Goal: Transaction & Acquisition: Obtain resource

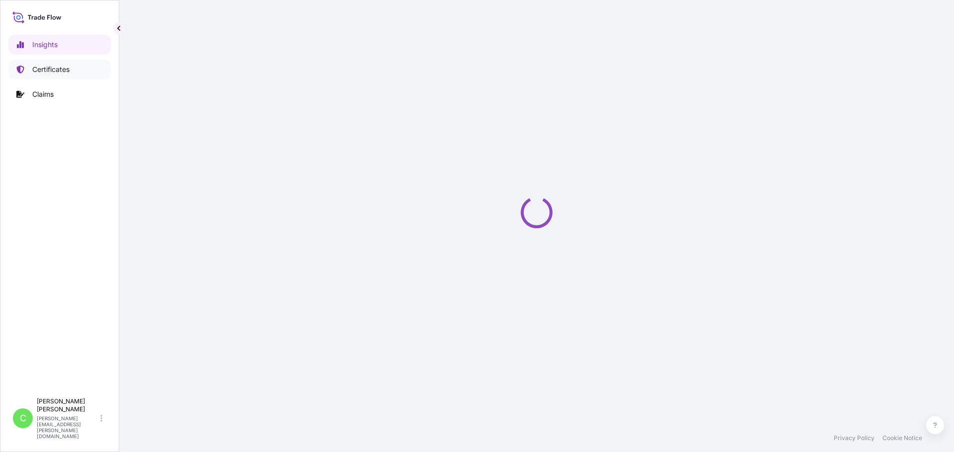
select select "2025"
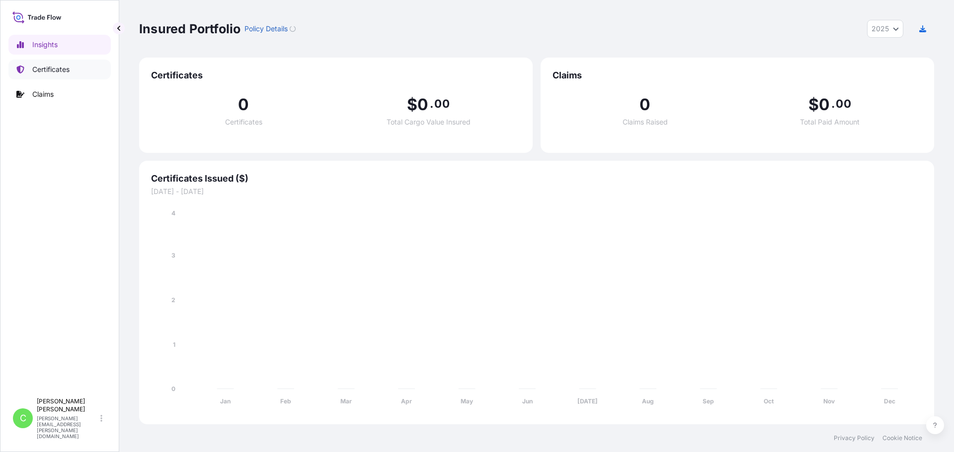
click at [43, 69] on p "Certificates" at bounding box center [50, 70] width 37 height 10
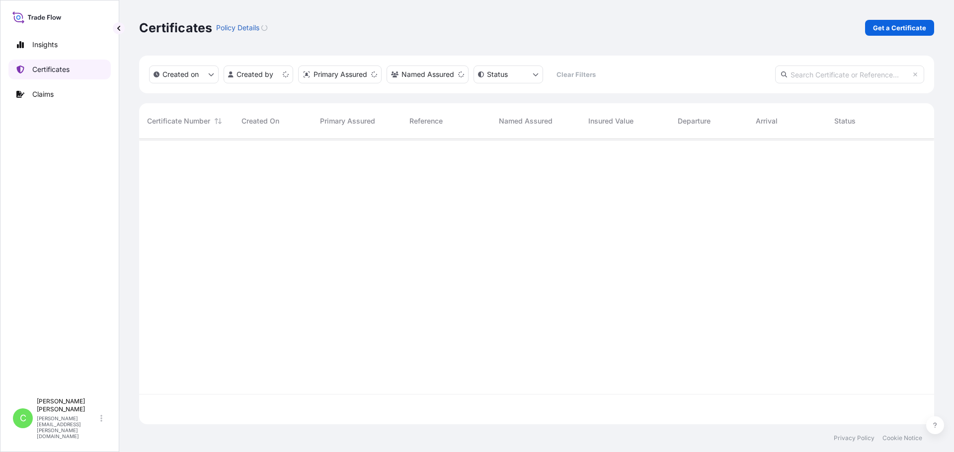
scroll to position [284, 787]
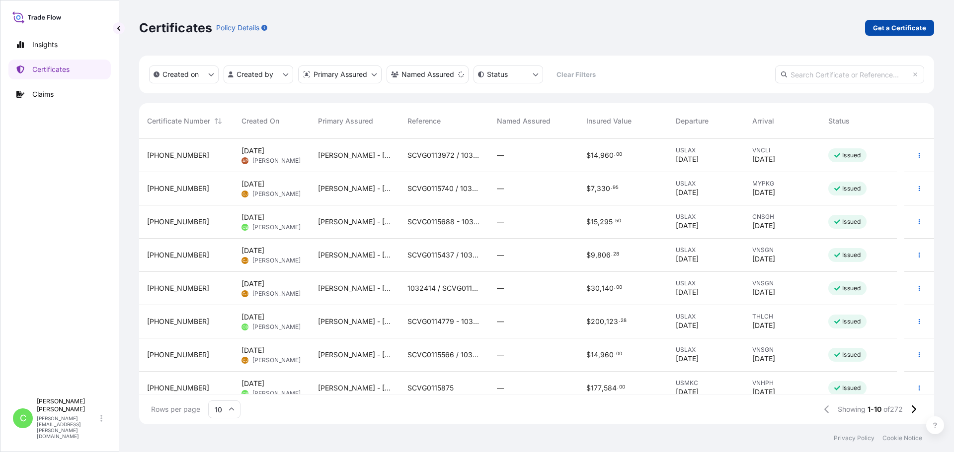
click at [909, 29] on p "Get a Certificate" at bounding box center [899, 28] width 53 height 10
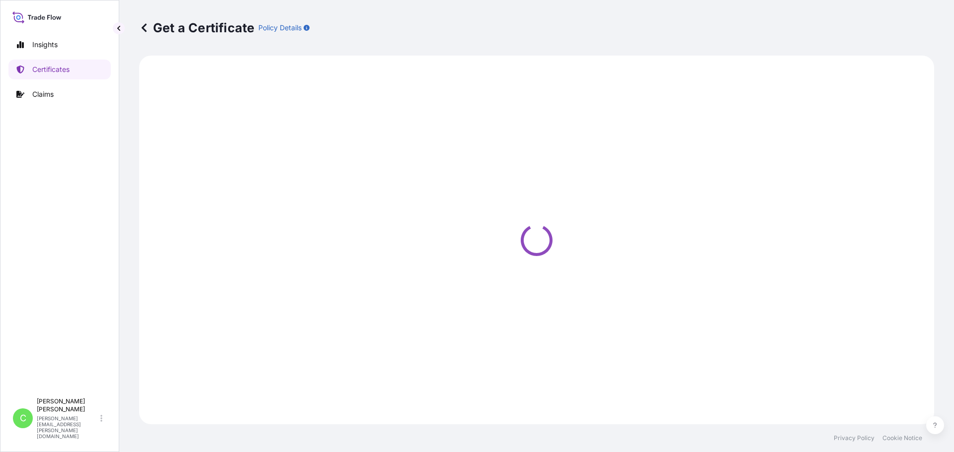
select select "Sea"
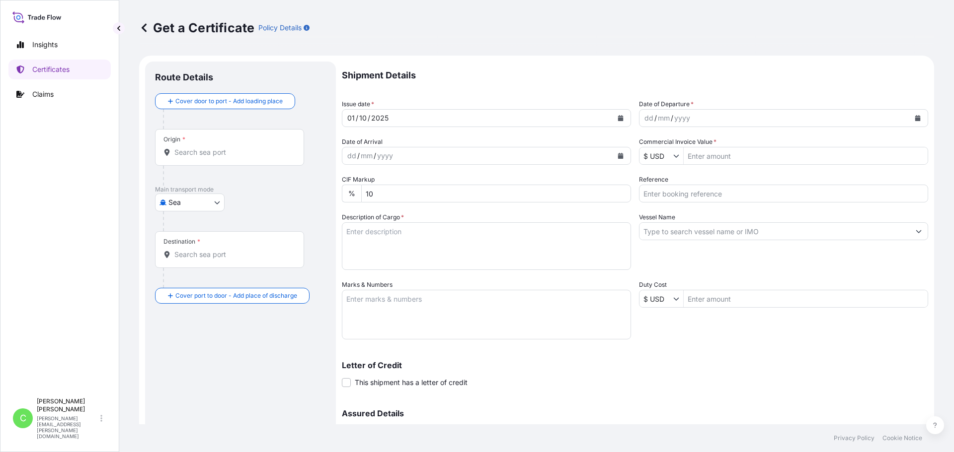
click at [617, 121] on button "Calendar" at bounding box center [620, 118] width 16 height 16
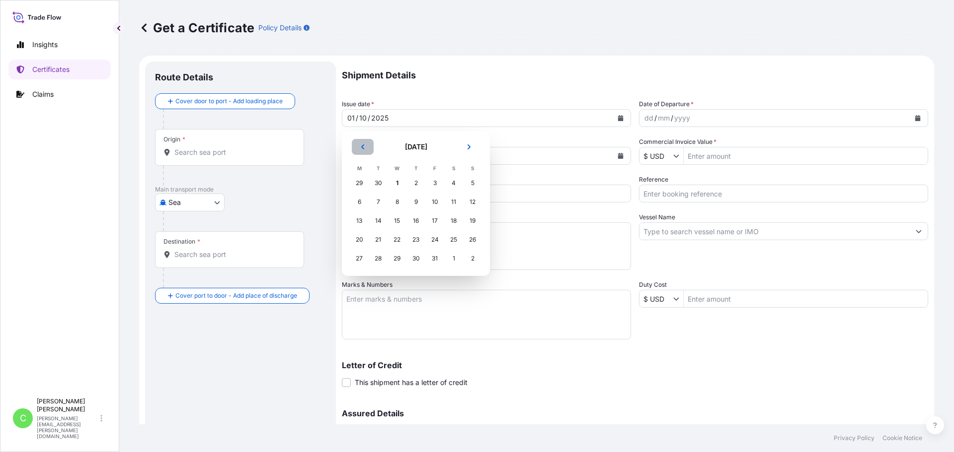
click at [359, 147] on button "Previous" at bounding box center [363, 147] width 22 height 16
click at [360, 146] on icon "Previous" at bounding box center [363, 147] width 6 height 6
click at [413, 262] on div "28" at bounding box center [416, 259] width 18 height 18
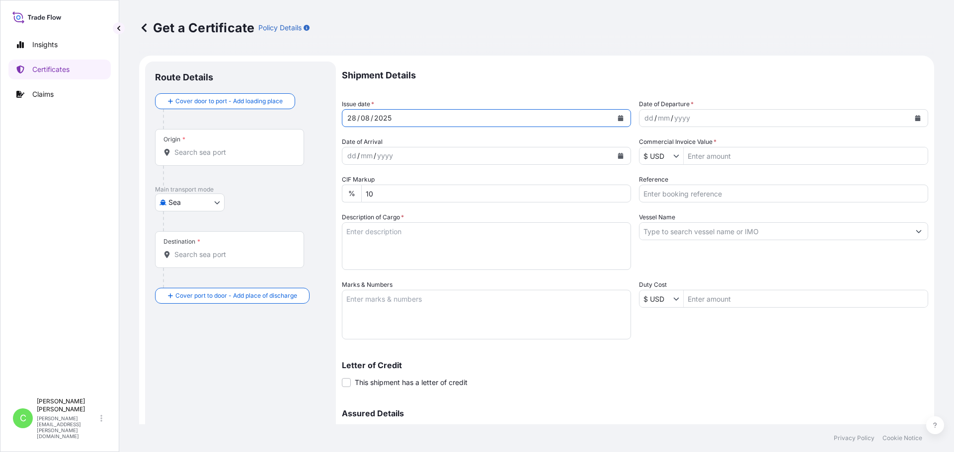
click at [910, 121] on button "Calendar" at bounding box center [917, 118] width 16 height 16
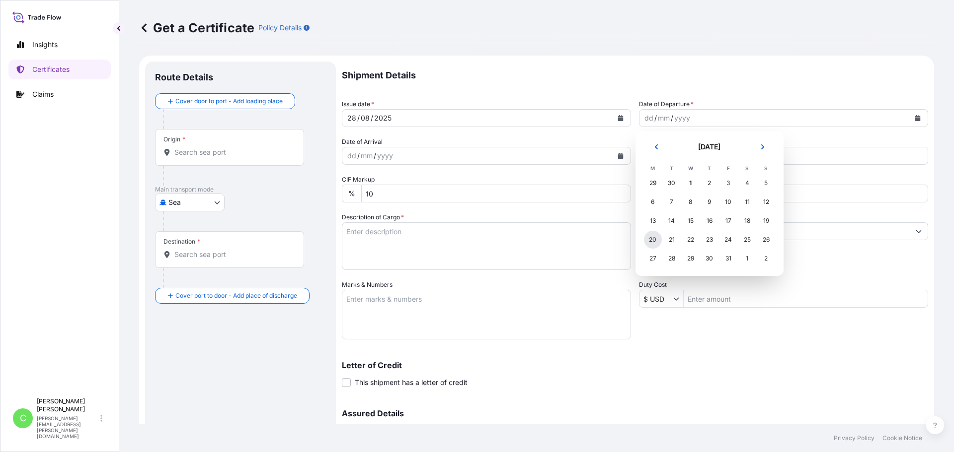
click at [656, 242] on div "20" at bounding box center [653, 240] width 18 height 18
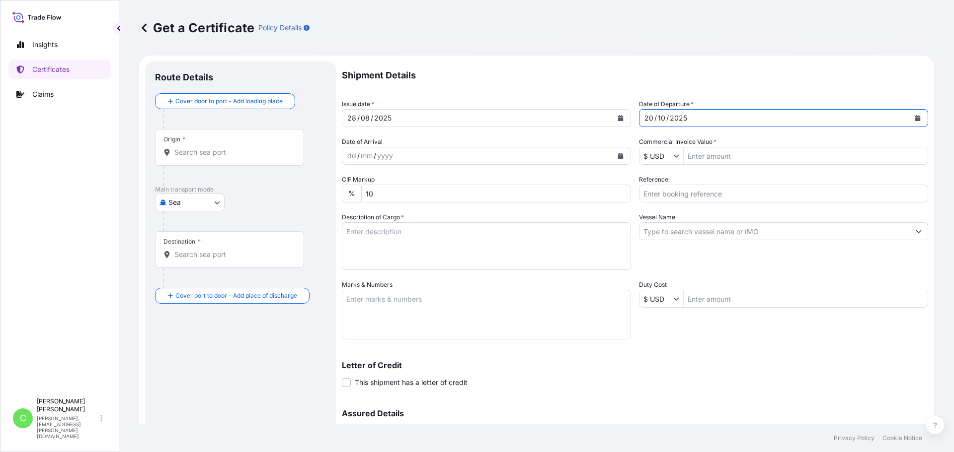
click at [916, 118] on button "Calendar" at bounding box center [917, 118] width 16 height 16
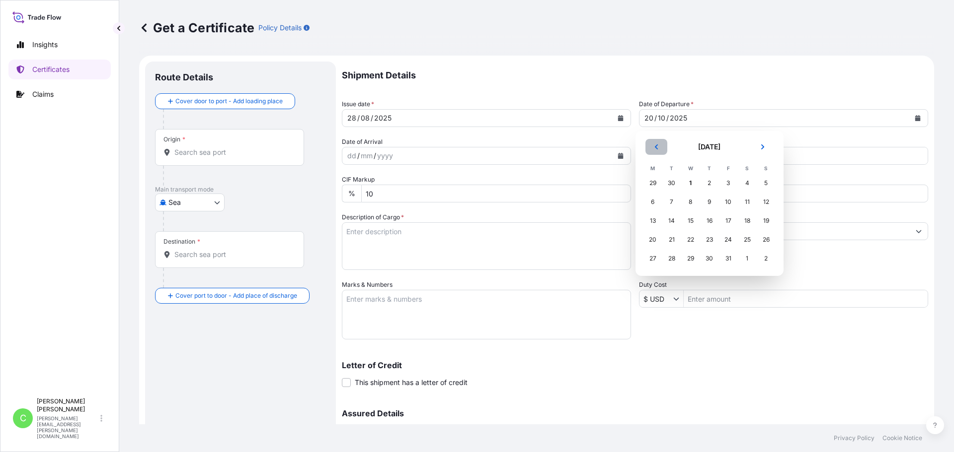
click at [655, 150] on icon "Previous" at bounding box center [656, 147] width 6 height 6
click at [749, 222] on div "20" at bounding box center [747, 221] width 18 height 18
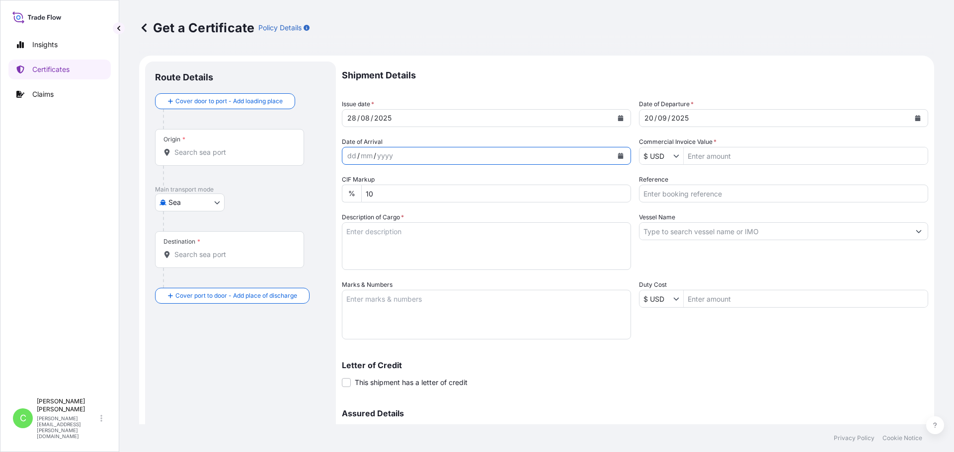
click at [618, 154] on icon "Calendar" at bounding box center [620, 156] width 5 height 6
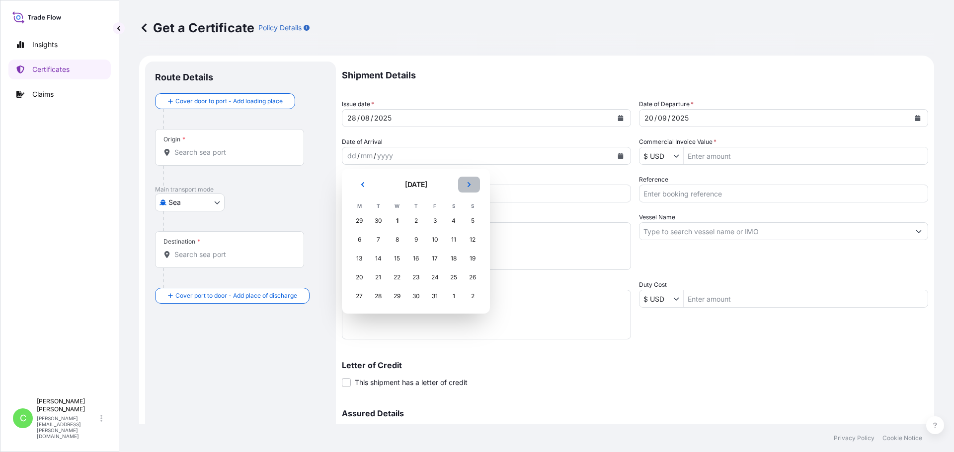
click at [465, 184] on button "Next" at bounding box center [469, 185] width 22 height 16
click at [360, 260] on div "10" at bounding box center [359, 259] width 18 height 18
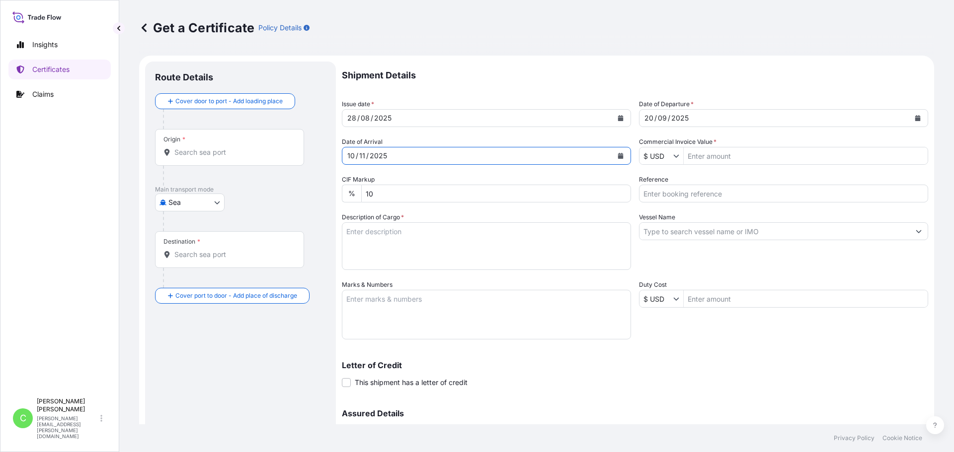
click at [726, 155] on input "Commercial Invoice Value *" at bounding box center [805, 156] width 244 height 18
click at [733, 152] on input "Commercial Invoice Value *" at bounding box center [805, 156] width 244 height 18
type input "159,421.5"
drag, startPoint x: 706, startPoint y: 197, endPoint x: 682, endPoint y: 189, distance: 24.7
click at [706, 197] on input "Reference" at bounding box center [783, 194] width 289 height 18
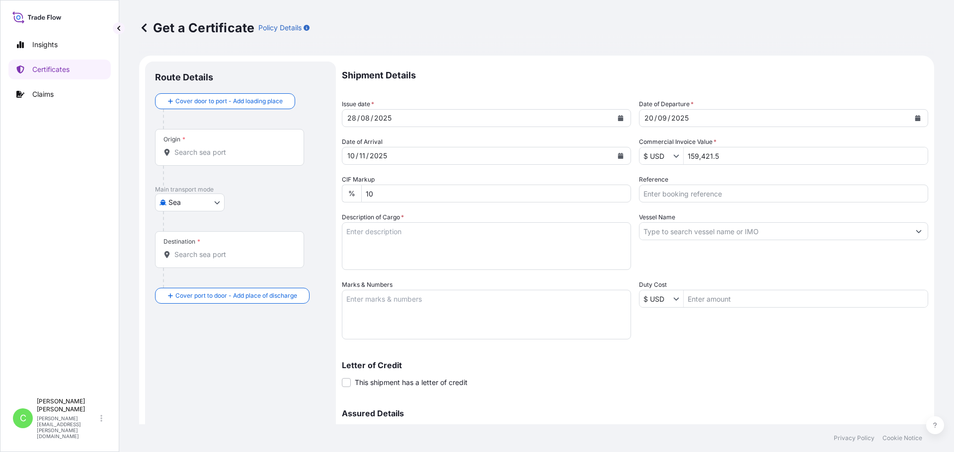
click at [723, 197] on input "Reference" at bounding box center [783, 194] width 289 height 18
paste input "SCVG0115693"
type input "SCVG0115693"
click at [411, 245] on textarea "Description of Cargo *" at bounding box center [486, 247] width 289 height 48
click at [405, 247] on textarea "Description of Cargo *" at bounding box center [486, 247] width 289 height 48
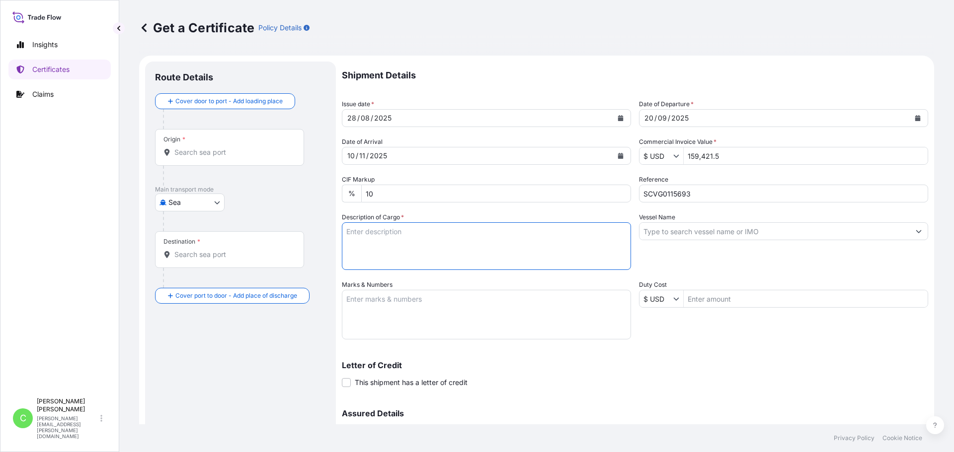
paste textarea "KELCOGEL HMB,KGELHMB,25KG,BAG"
type textarea "KELCOGEL HMB,KGELHMB,25KG,BAG"
click at [714, 236] on input "Vessel Name" at bounding box center [774, 232] width 270 height 18
click at [743, 235] on input "Vessel Name" at bounding box center [774, 232] width 270 height 18
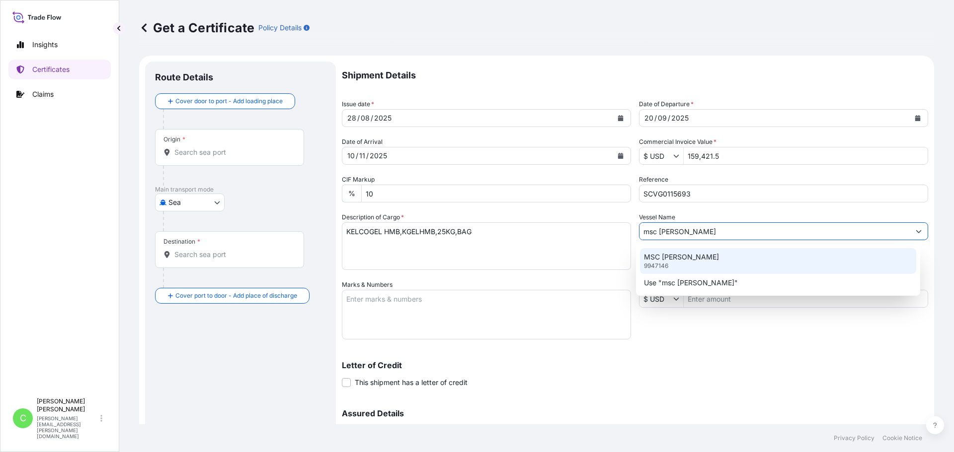
click at [683, 259] on div "MSC [PERSON_NAME] 9947146" at bounding box center [778, 261] width 277 height 26
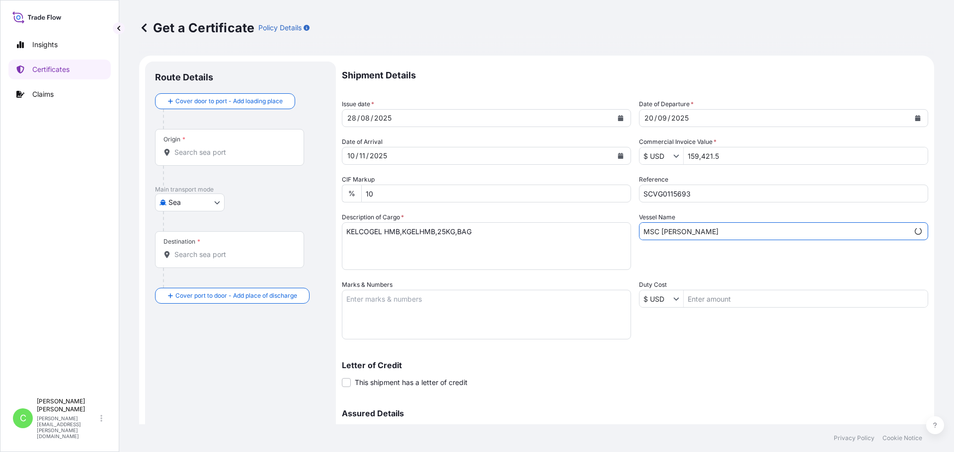
type input "MSC [PERSON_NAME]"
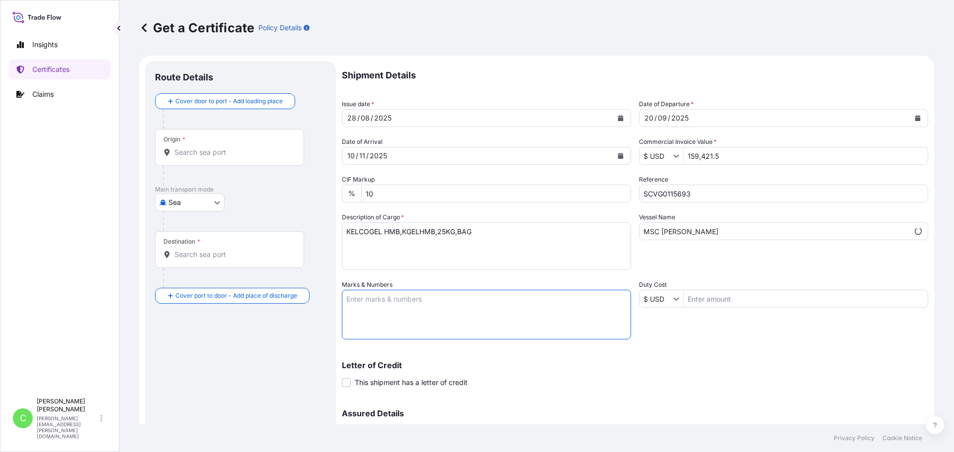
click at [381, 304] on textarea "Marks & Numbers" at bounding box center [486, 315] width 289 height 50
click at [497, 311] on textarea "Marks & Numbers" at bounding box center [486, 315] width 289 height 50
paste textarea "ASIA CHEMICAL CORPORATION ACC-25042059 CAT LAI PORT 25042059 25052586 25052587"
type textarea "ASIA CHEMICAL CORPORATION ACC-25042059 CAT LAI PORT 25042059 25052586 25052587"
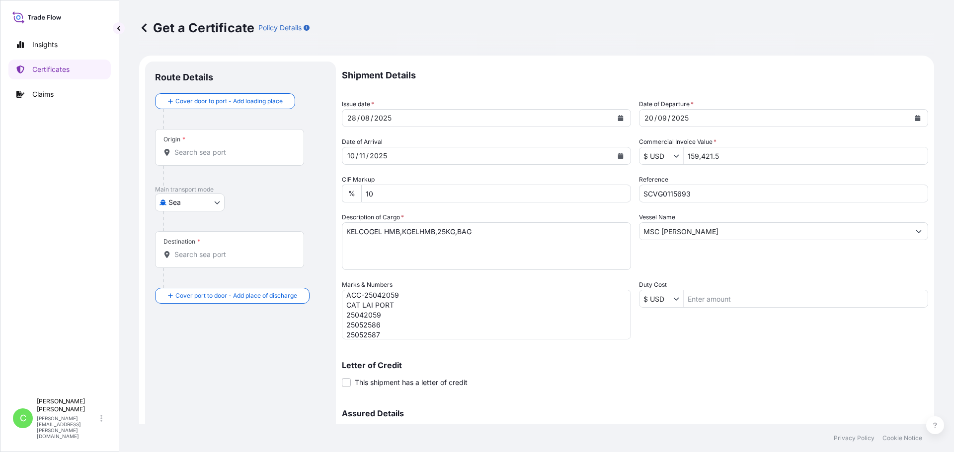
click at [579, 368] on p "Letter of Credit" at bounding box center [635, 366] width 586 height 8
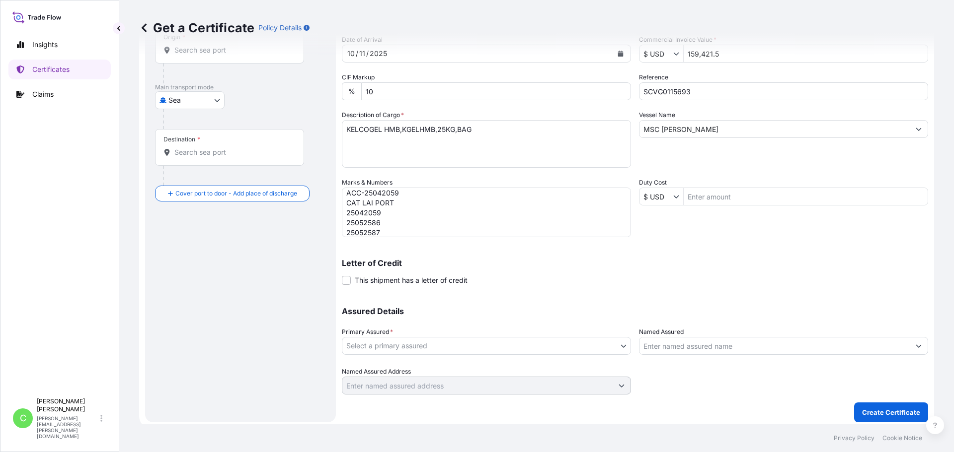
scroll to position [106, 0]
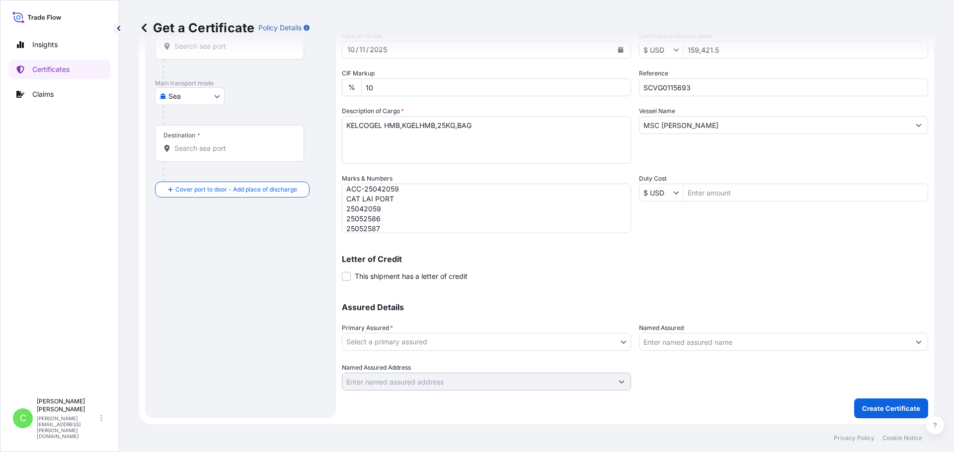
click at [482, 338] on body "Insights Certificates Claims C [PERSON_NAME] [PERSON_NAME][EMAIL_ADDRESS][PERSO…" at bounding box center [477, 226] width 954 height 452
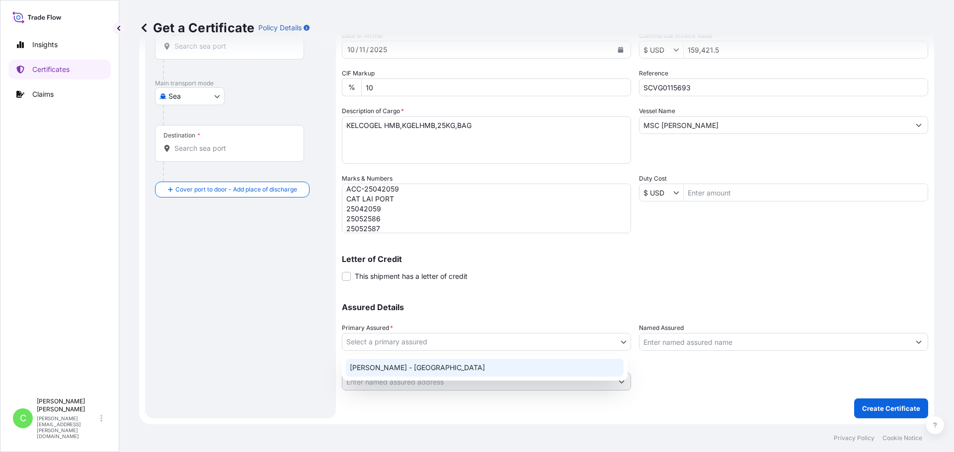
click at [368, 366] on div "[PERSON_NAME] - [GEOGRAPHIC_DATA]" at bounding box center [485, 368] width 278 height 18
select select "31650"
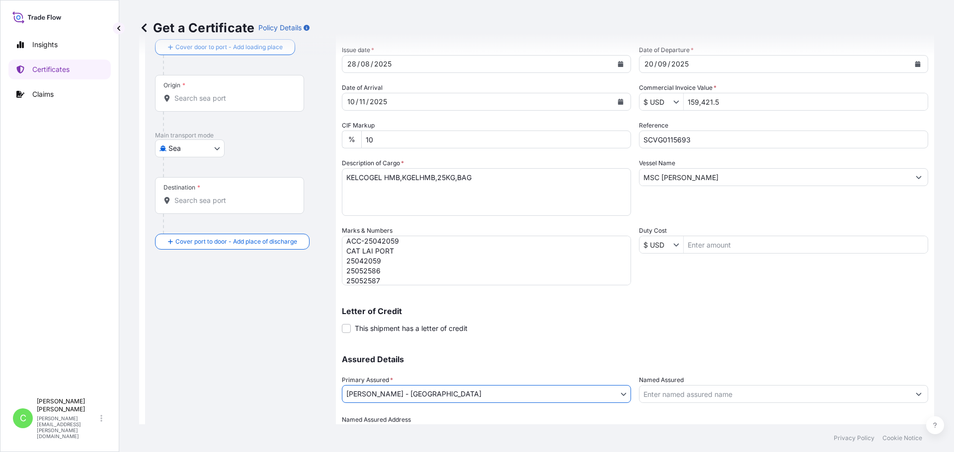
scroll to position [0, 0]
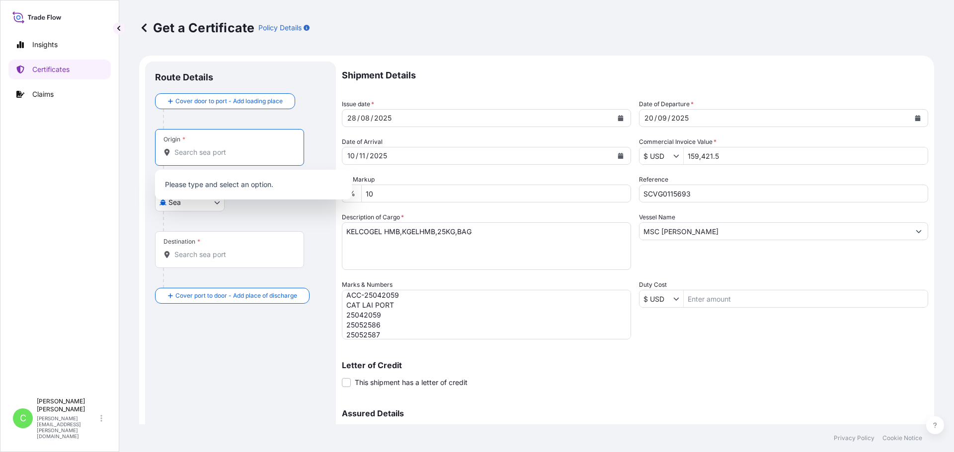
click at [203, 153] on input "Origin *" at bounding box center [232, 153] width 117 height 10
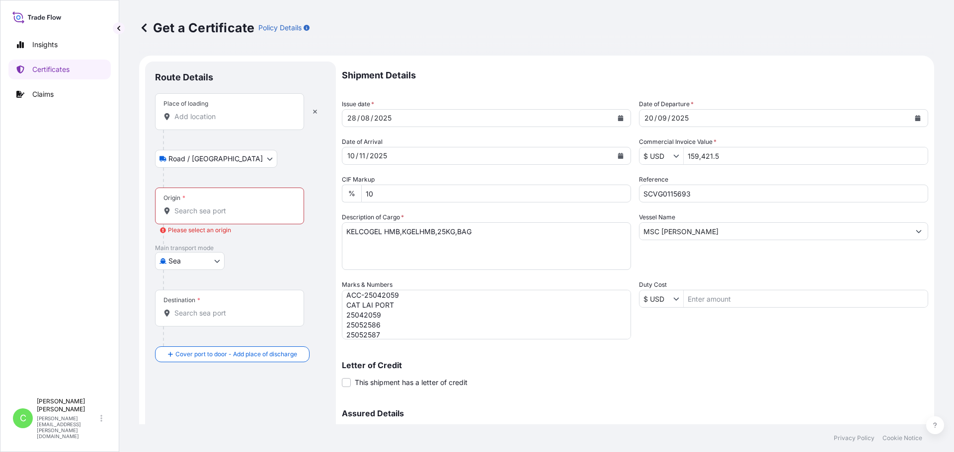
click at [218, 121] on input "Place of loading" at bounding box center [232, 117] width 117 height 10
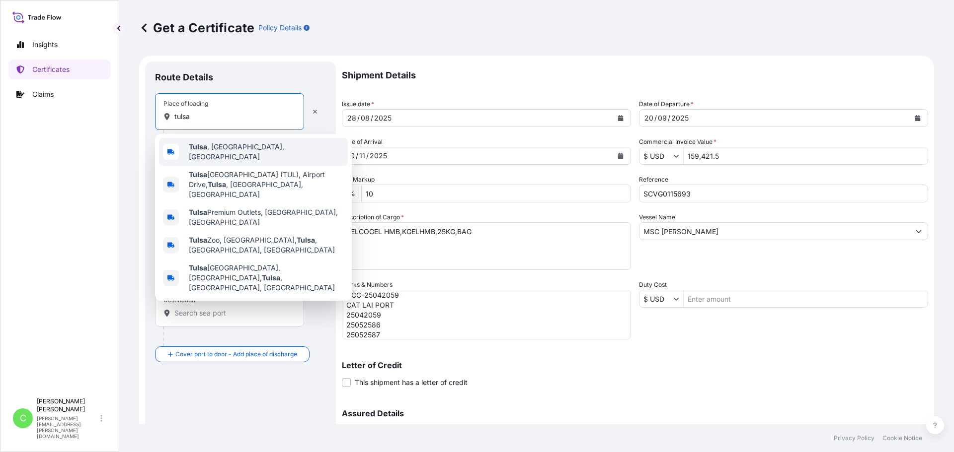
click at [213, 152] on span "[GEOGRAPHIC_DATA] , [GEOGRAPHIC_DATA], [GEOGRAPHIC_DATA]" at bounding box center [266, 152] width 155 height 20
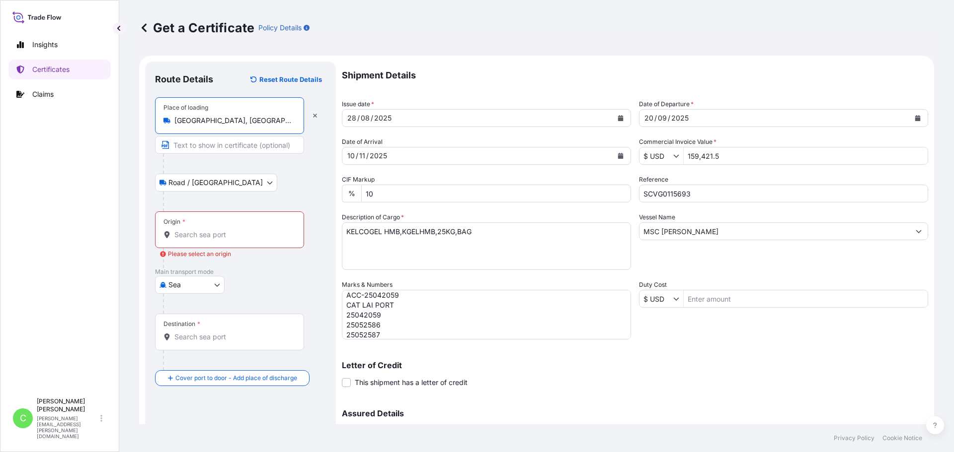
type input "[GEOGRAPHIC_DATA], [GEOGRAPHIC_DATA], [GEOGRAPHIC_DATA]"
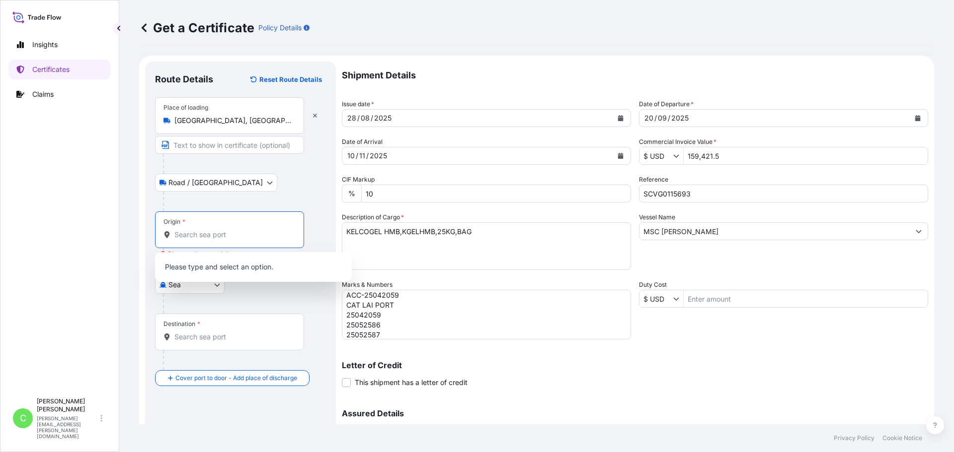
click at [215, 236] on input "Origin * Please select an origin" at bounding box center [232, 235] width 117 height 10
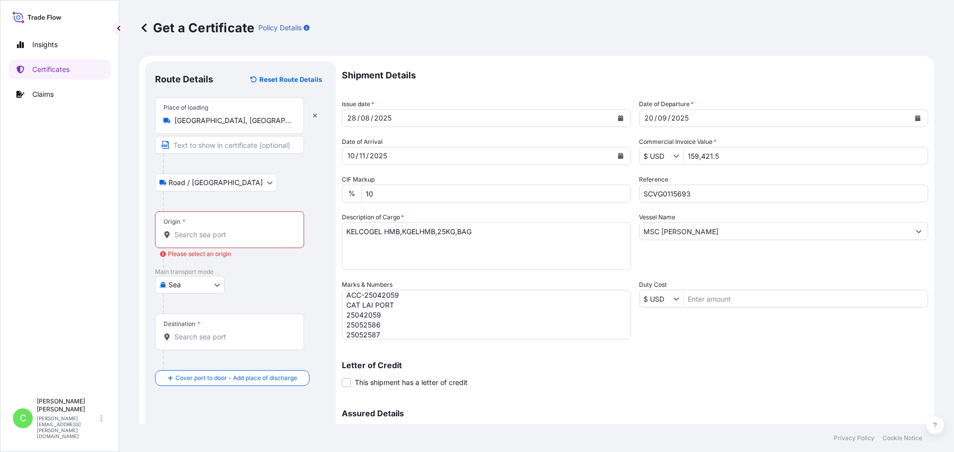
click at [212, 235] on input "Origin * Please select an origin" at bounding box center [232, 235] width 117 height 10
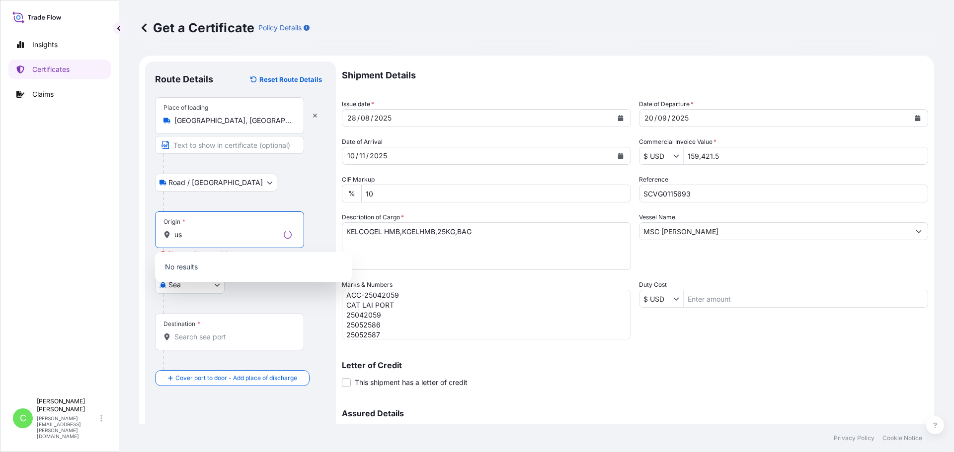
type input "u"
click at [243, 267] on span "USLGB - [GEOGRAPHIC_DATA], [GEOGRAPHIC_DATA]" at bounding box center [266, 270] width 155 height 20
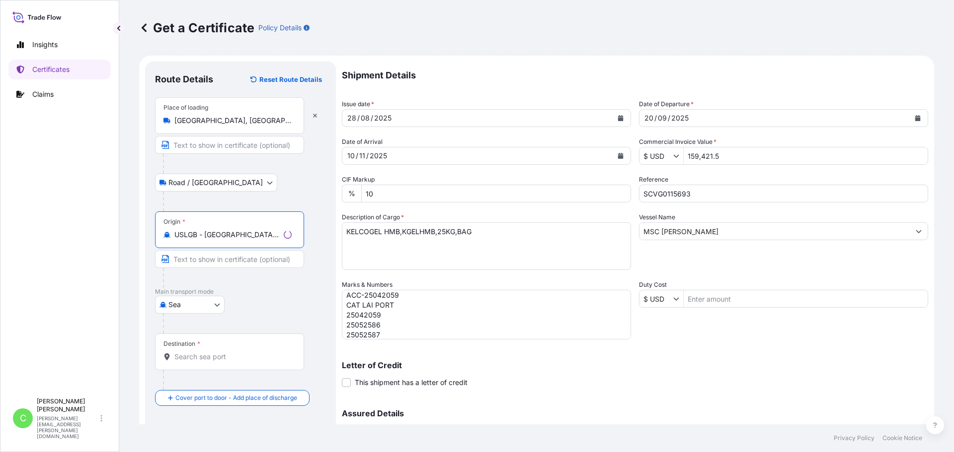
type input "USLGB - [GEOGRAPHIC_DATA], [GEOGRAPHIC_DATA]"
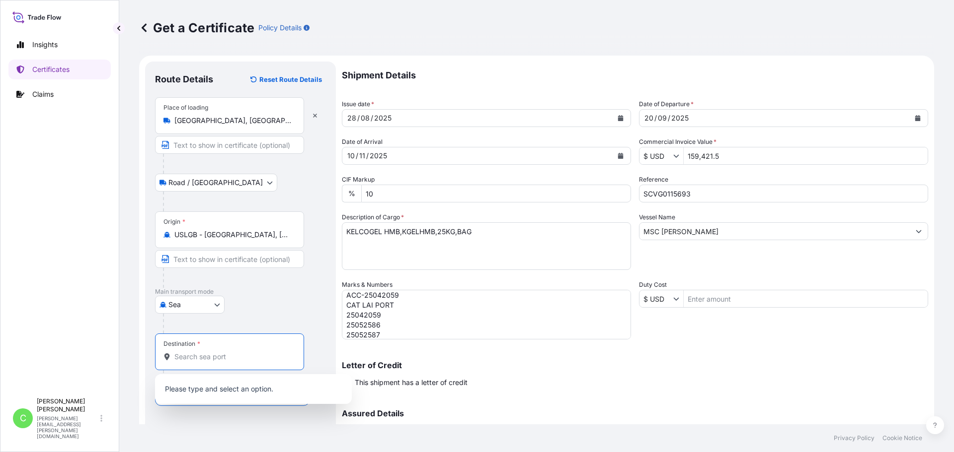
click at [224, 362] on input "Destination *" at bounding box center [232, 357] width 117 height 10
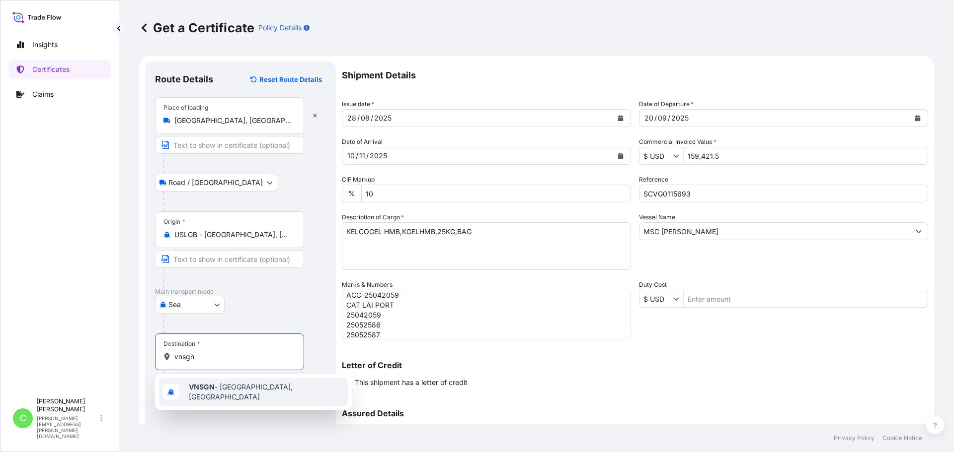
click at [206, 387] on b "VNSGN" at bounding box center [202, 387] width 26 height 8
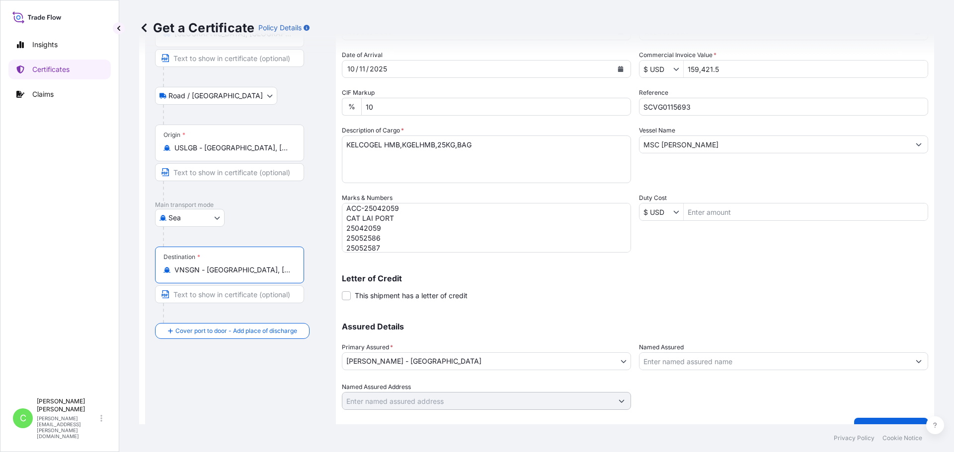
scroll to position [106, 0]
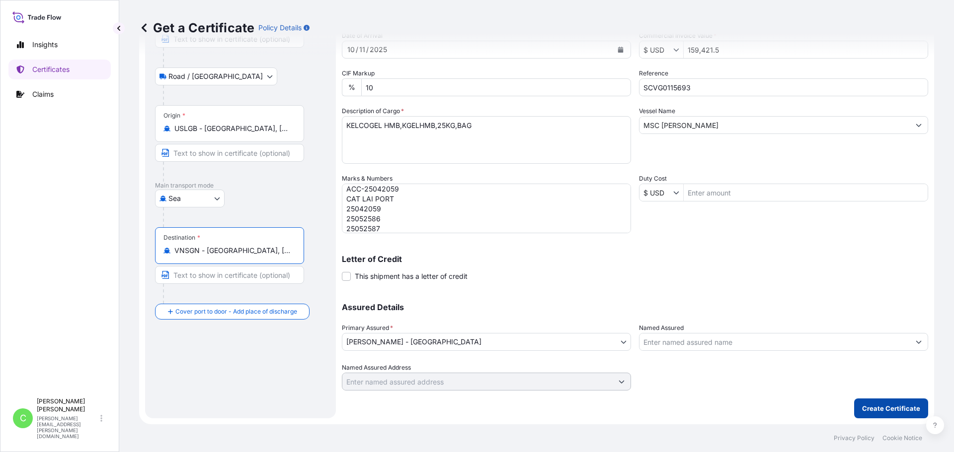
type input "VNSGN - [GEOGRAPHIC_DATA], [GEOGRAPHIC_DATA]"
click at [873, 406] on p "Create Certificate" at bounding box center [891, 409] width 58 height 10
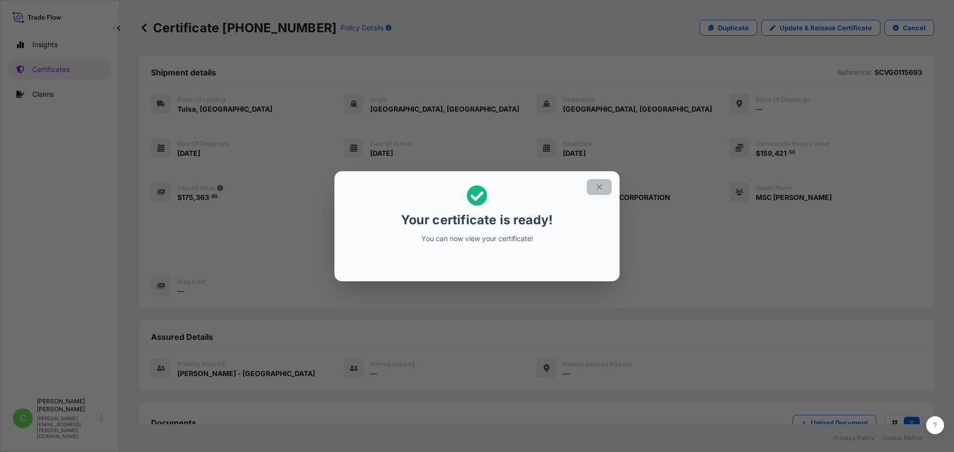
click at [598, 185] on icon "button" at bounding box center [598, 186] width 5 height 5
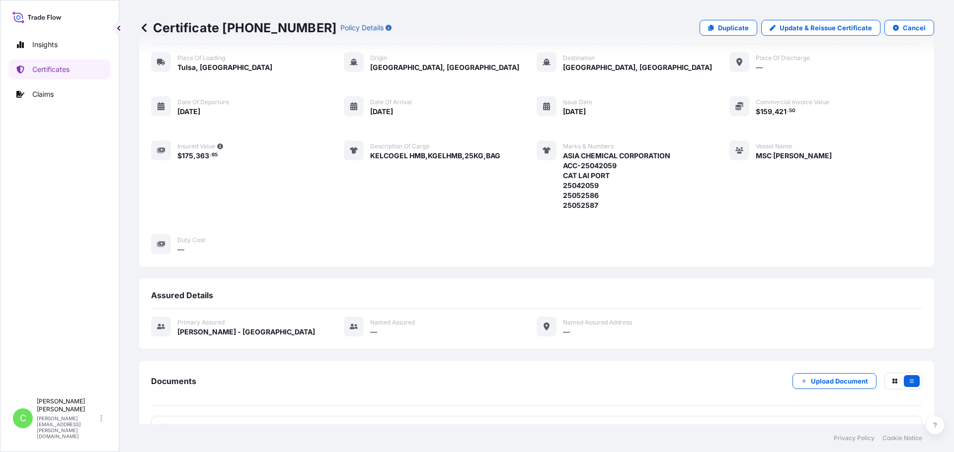
scroll to position [133, 0]
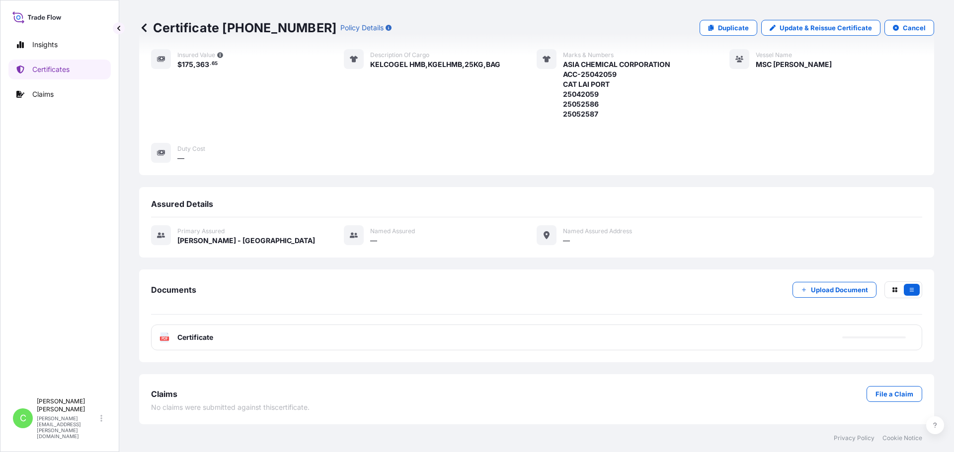
click at [308, 336] on div "PDF Certificate" at bounding box center [536, 338] width 771 height 26
click at [207, 356] on div "Documents Upload Document PDF Certificate" at bounding box center [536, 316] width 795 height 93
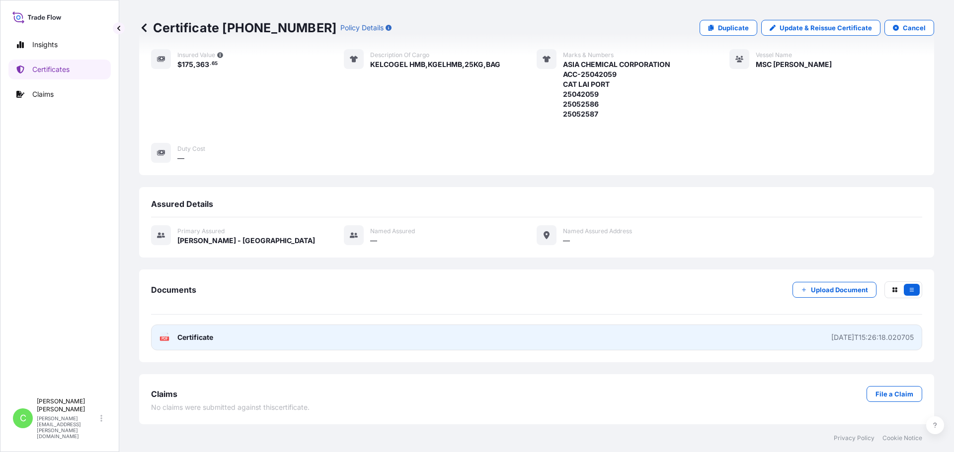
click at [192, 339] on span "Certificate" at bounding box center [195, 338] width 36 height 10
